Goal: Contribute content: Add original content to the website for others to see

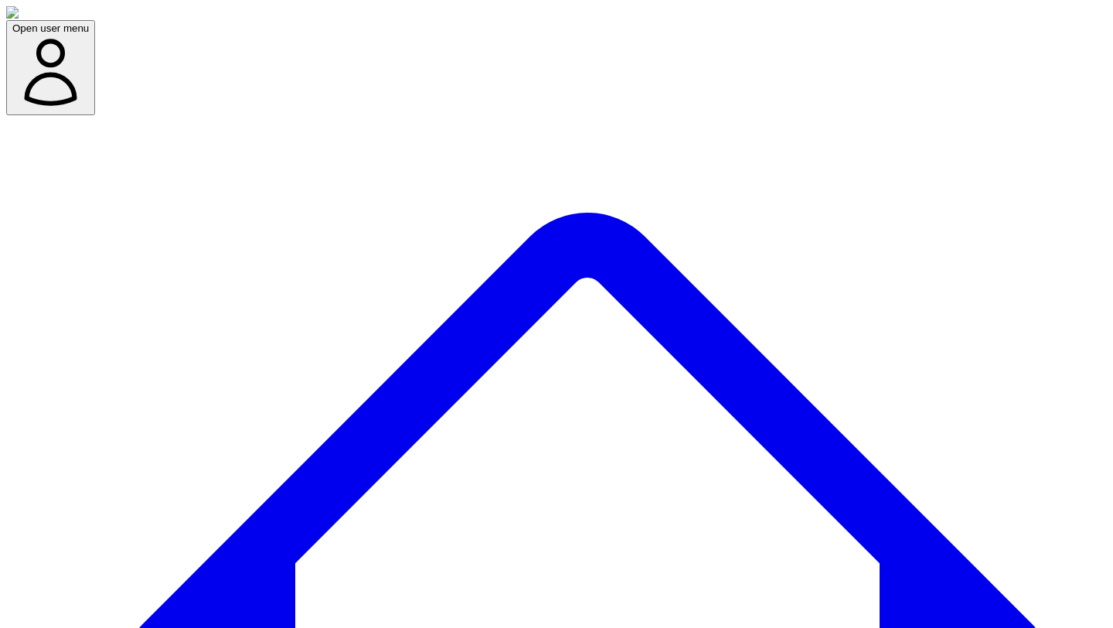
type textarea "*"
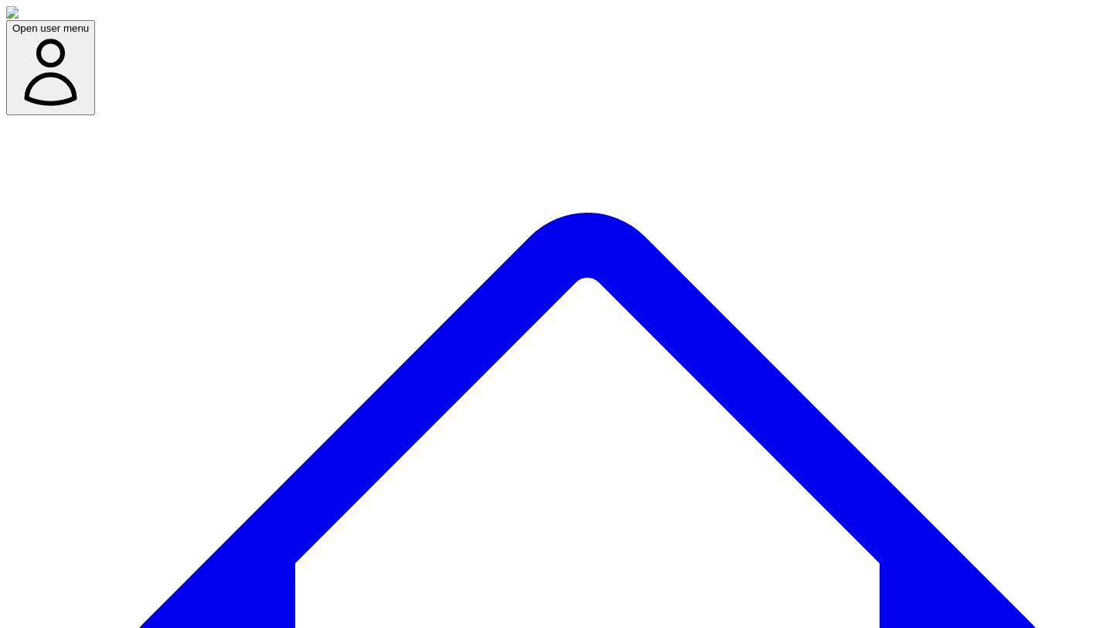
drag, startPoint x: 1085, startPoint y: 119, endPoint x: 980, endPoint y: 101, distance: 106.6
copy button "New Project"
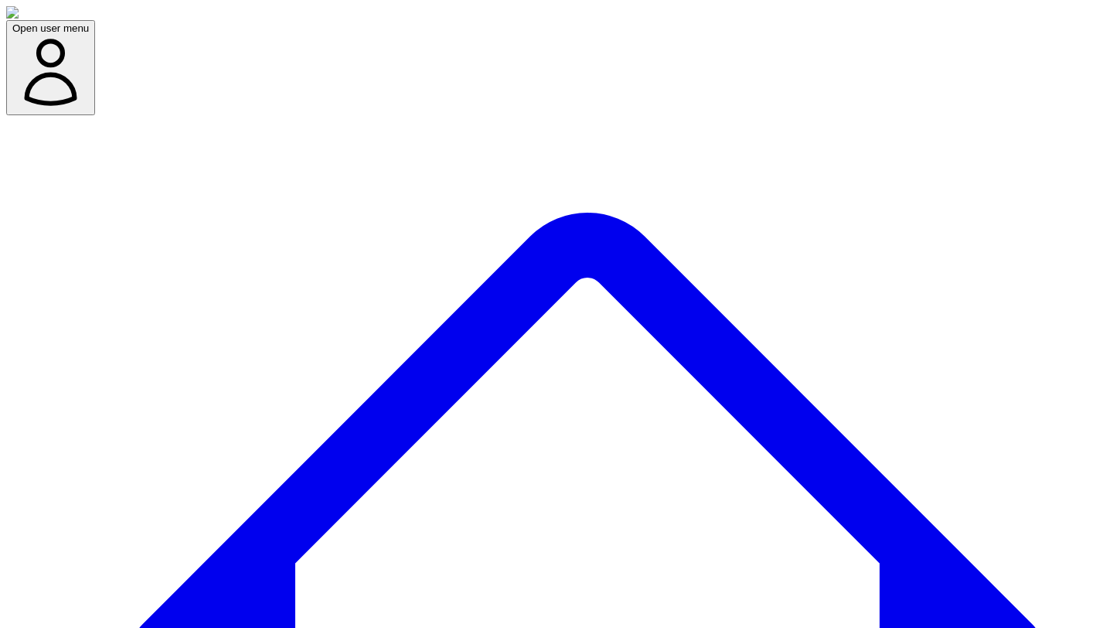
drag, startPoint x: 1105, startPoint y: 105, endPoint x: 989, endPoint y: 106, distance: 116.0
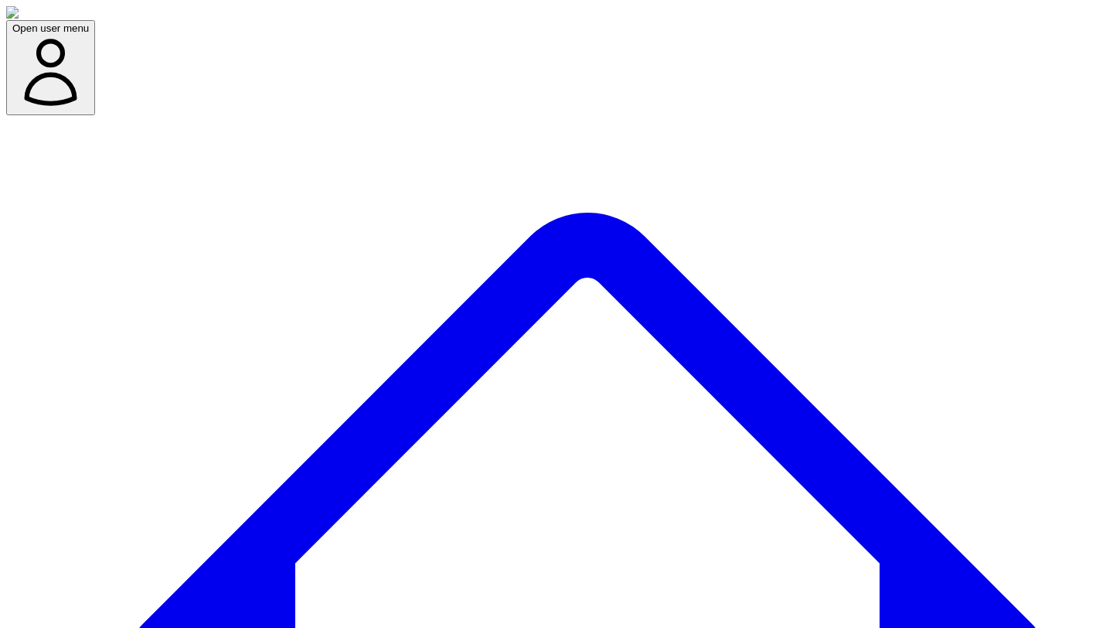
copy button "Capture insights"
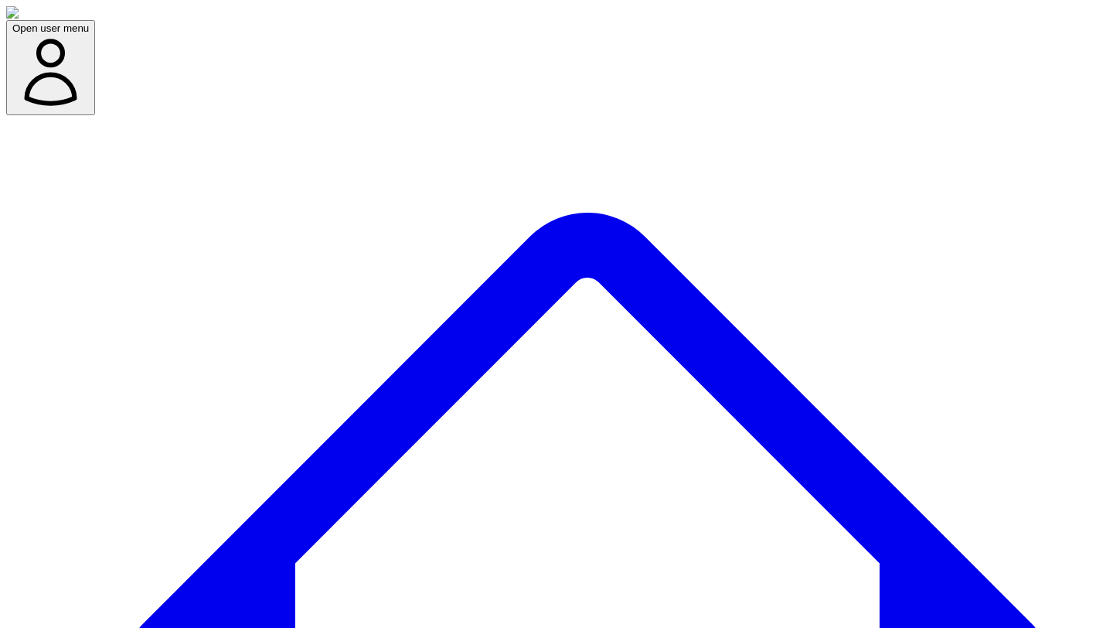
scroll to position [952, 0]
drag, startPoint x: 621, startPoint y: 406, endPoint x: 531, endPoint y: 398, distance: 90.0
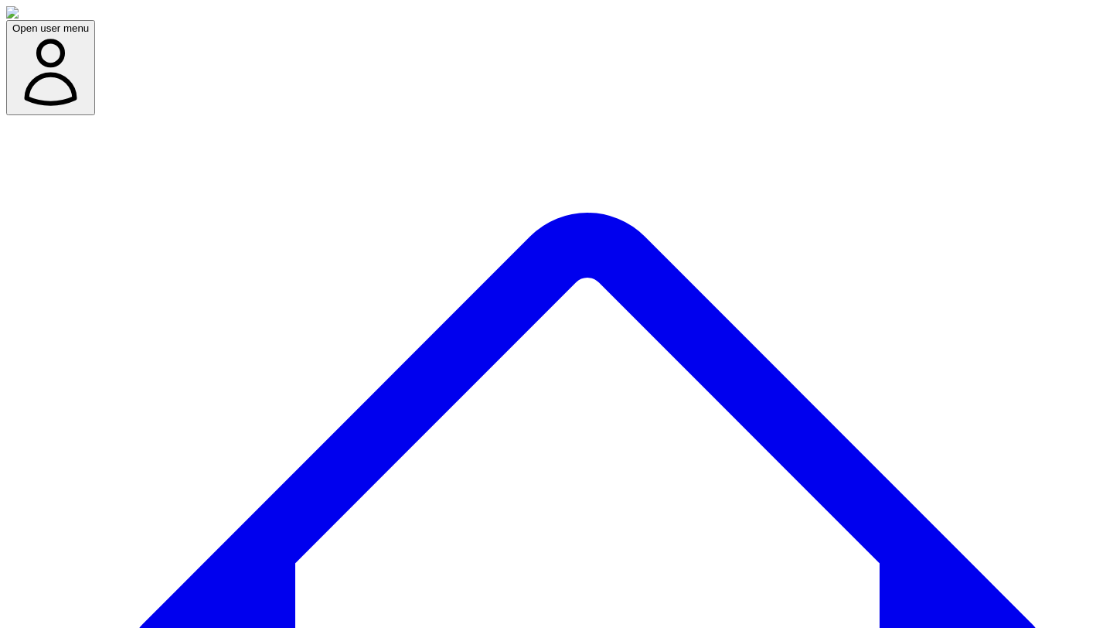
drag, startPoint x: 581, startPoint y: 325, endPoint x: 666, endPoint y: 319, distance: 86.0
copy strong "Research + POV"
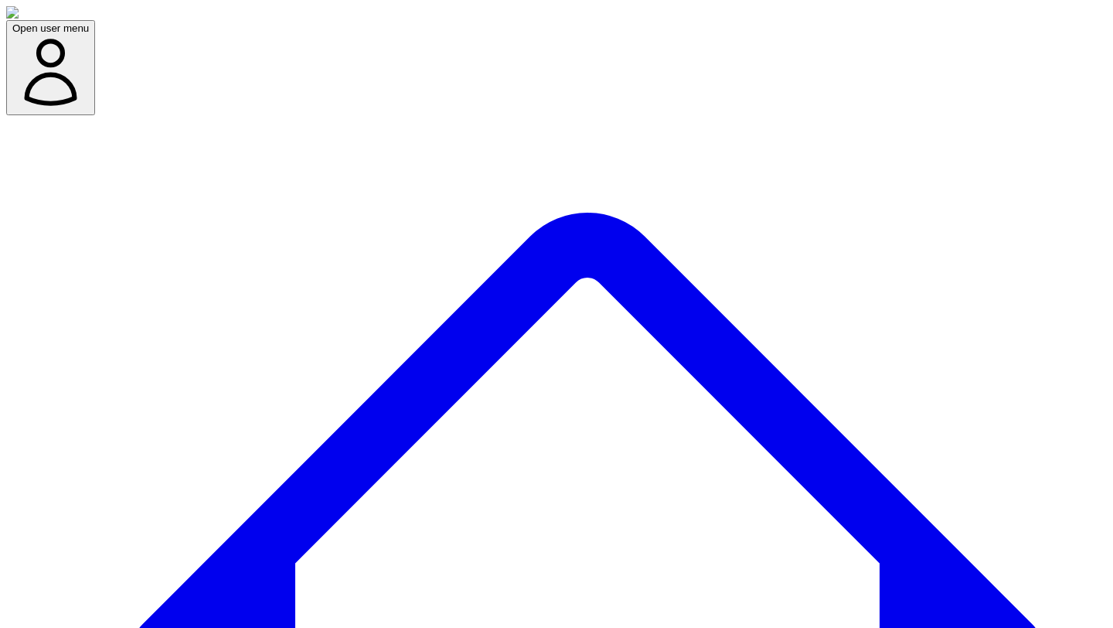
type textarea "*"
